Goal: Task Accomplishment & Management: Manage account settings

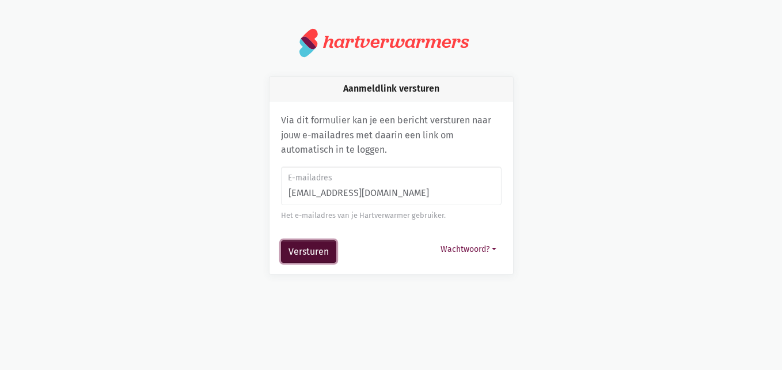
click at [314, 251] on button "Versturen" at bounding box center [308, 251] width 55 height 23
click at [319, 187] on input "E-mailadres" at bounding box center [391, 185] width 221 height 39
click at [376, 302] on html "notification_important Opgepast Je gebruikt een verouderde internet browser waa…" at bounding box center [391, 151] width 782 height 302
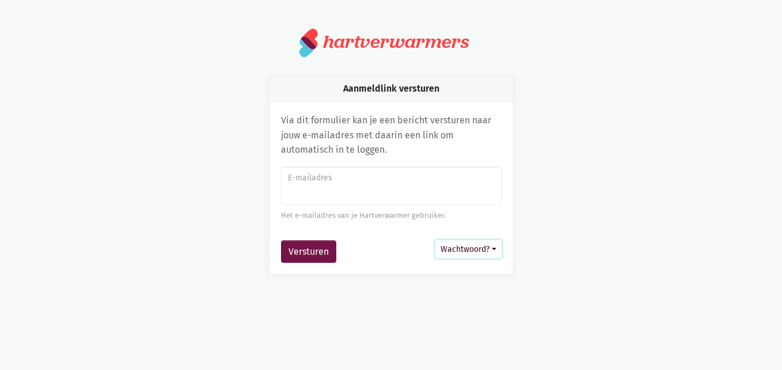
click at [462, 241] on button "Wachtwoord?" at bounding box center [468, 249] width 66 height 18
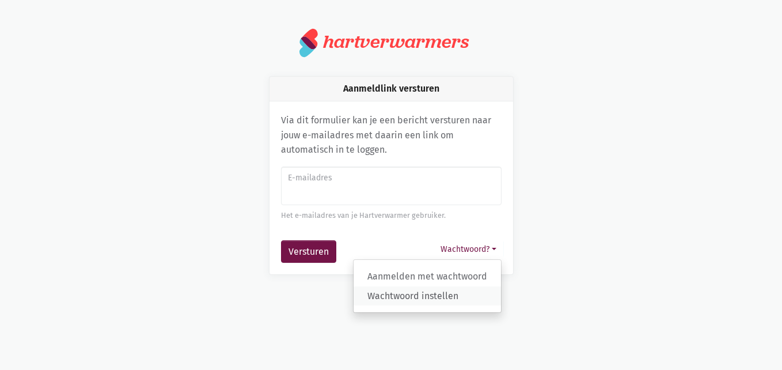
click at [430, 292] on link "Wachtwoord instellen" at bounding box center [427, 296] width 147 height 20
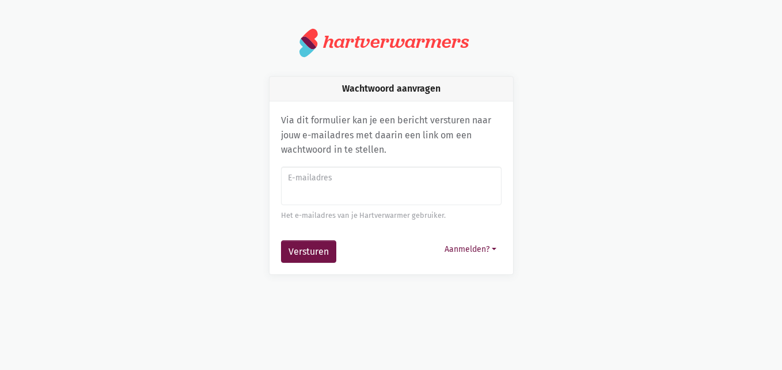
click at [404, 190] on input "E-mailadres" at bounding box center [391, 185] width 221 height 39
type input "[EMAIL_ADDRESS][DOMAIN_NAME]"
click at [300, 261] on button "Versturen" at bounding box center [308, 251] width 55 height 23
